Goal: Information Seeking & Learning: Stay updated

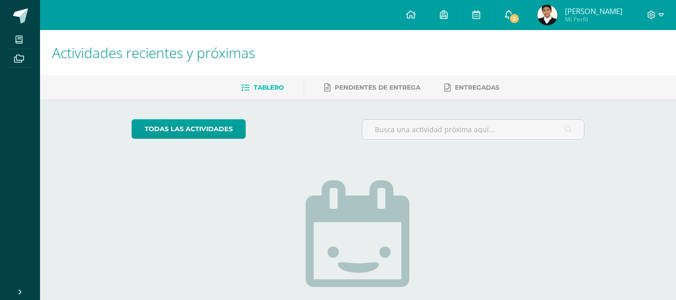
click at [513, 13] on icon at bounding box center [509, 14] width 8 height 9
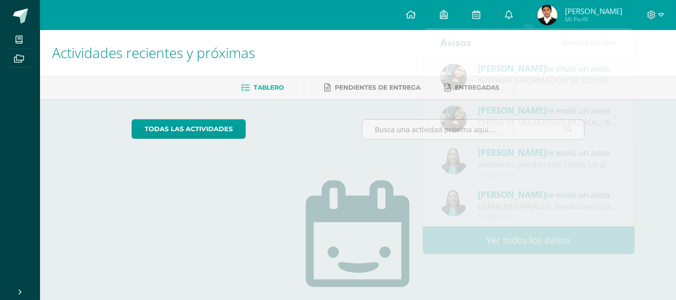
click at [248, 22] on div "Configuración Cerrar sesión Allan Josué Mi Perfil 2 0 Mis accesos directos Apre…" at bounding box center [358, 15] width 636 height 30
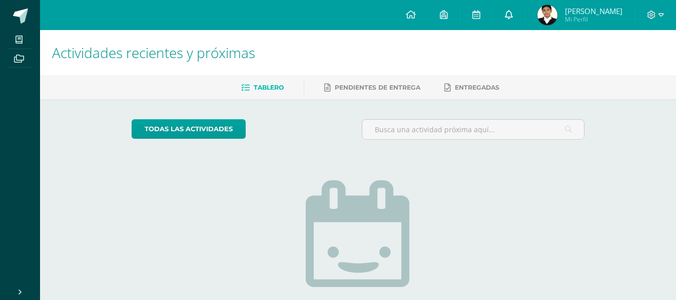
click at [513, 16] on icon at bounding box center [509, 14] width 8 height 9
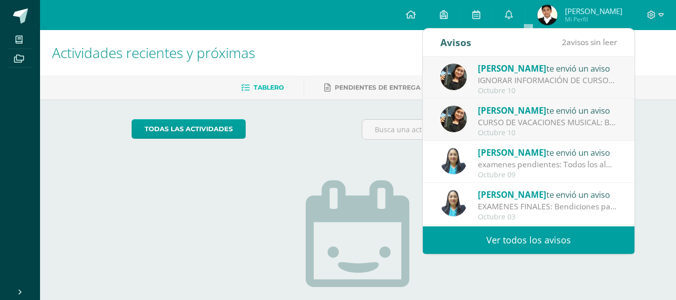
click at [506, 87] on div "Octubre 10" at bounding box center [547, 91] width 139 height 9
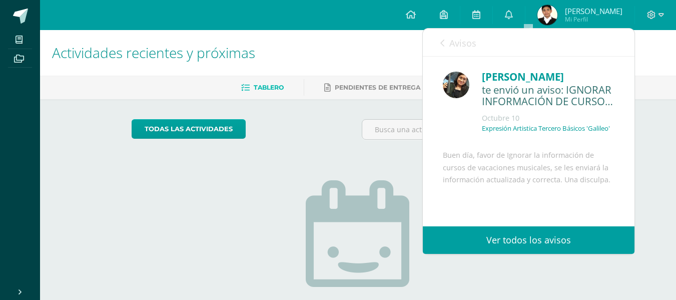
click at [489, 236] on link "Ver todos los avisos" at bounding box center [529, 240] width 212 height 28
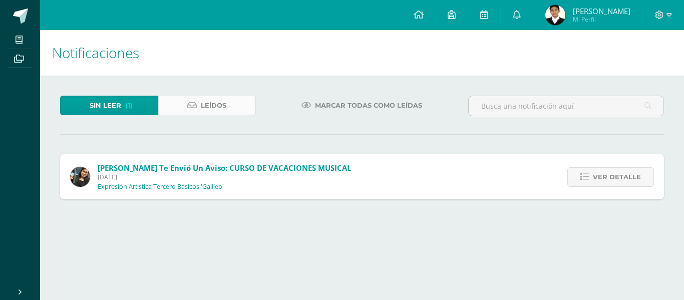
click at [220, 106] on span "Leídos" at bounding box center [214, 105] width 26 height 19
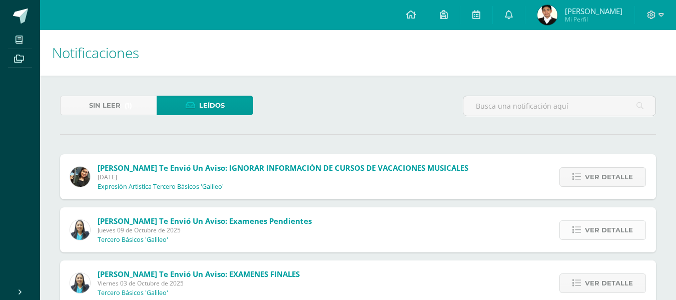
click at [592, 228] on span "Ver detalle" at bounding box center [609, 230] width 48 height 19
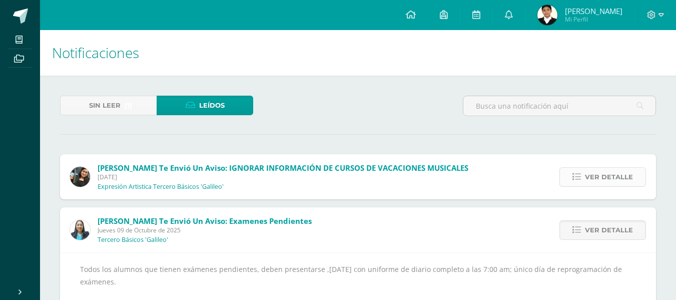
click at [597, 180] on span "Ver detalle" at bounding box center [609, 177] width 48 height 19
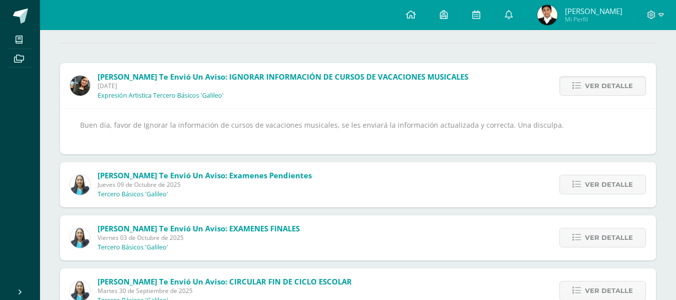
scroll to position [86, 0]
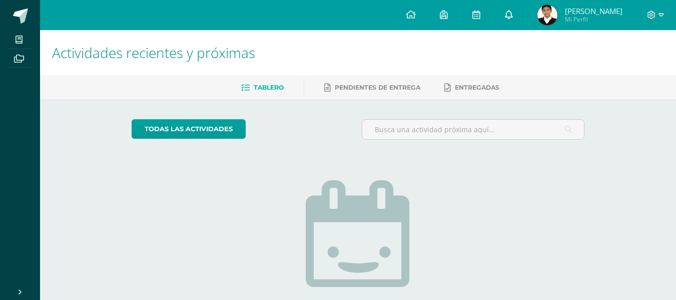
click at [525, 21] on link at bounding box center [509, 15] width 32 height 30
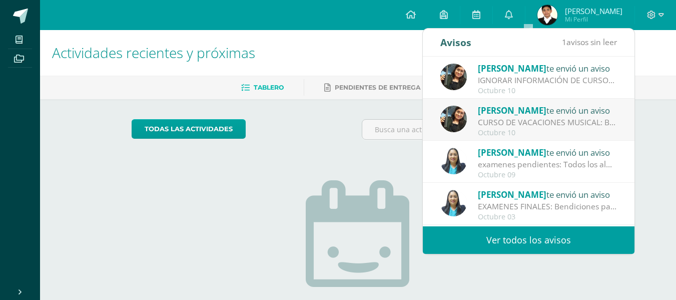
click at [505, 83] on div "IGNORAR INFORMACIÓN DE CURSOS DE VACACIONES MUSICALES: Buen día, favor de Ignor…" at bounding box center [547, 81] width 139 height 12
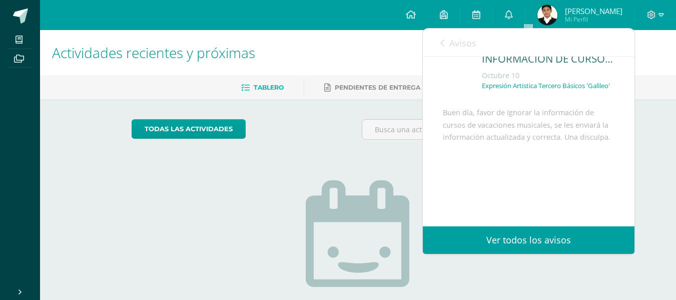
scroll to position [43, 0]
click at [451, 45] on span "Avisos" at bounding box center [462, 43] width 27 height 12
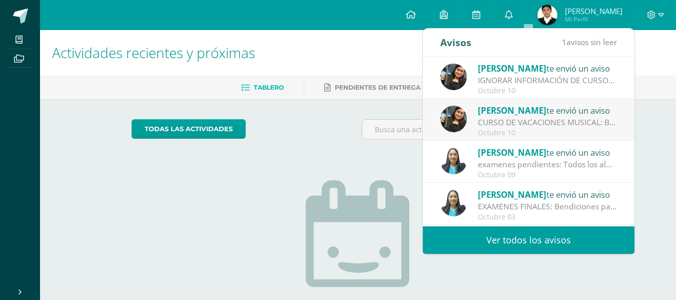
click at [524, 124] on div "CURSO DE VACACIONES MUSICAL: Buen dia papitos, adjunto información de cursos de…" at bounding box center [547, 123] width 139 height 12
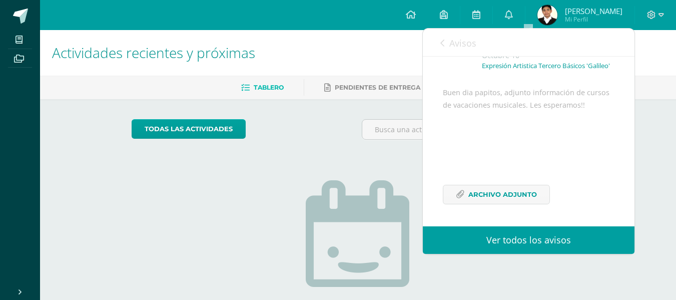
scroll to position [96, 0]
click at [504, 192] on span "Archivo Adjunto" at bounding box center [503, 194] width 69 height 19
